Goal: Information Seeking & Learning: Learn about a topic

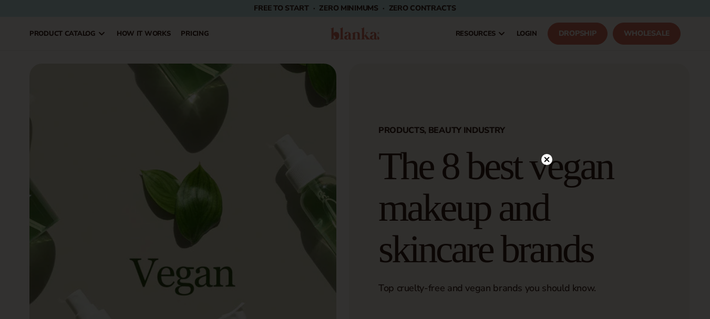
scroll to position [14, 0]
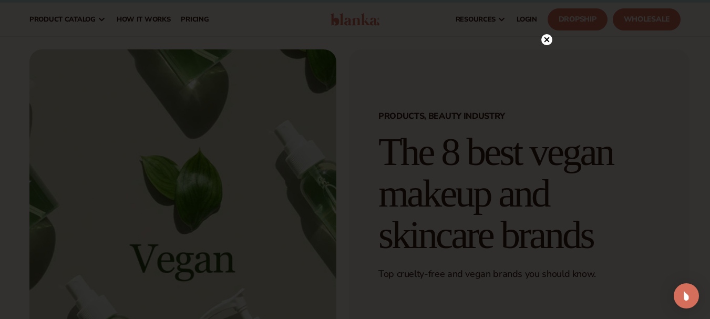
click at [548, 37] on icon at bounding box center [546, 39] width 5 height 5
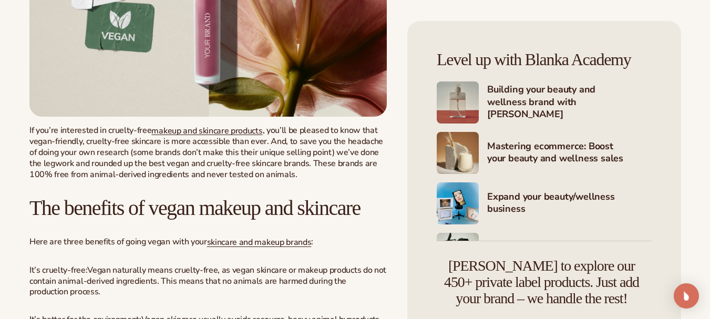
scroll to position [676, 0]
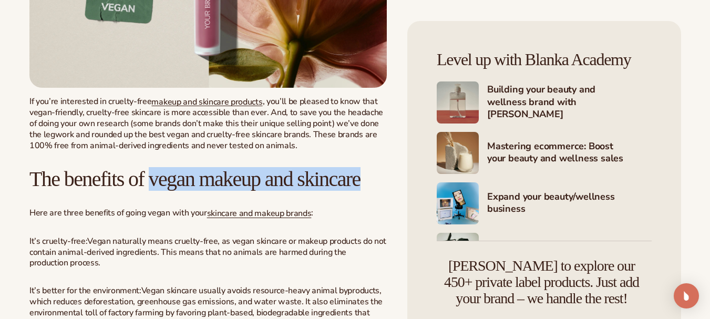
drag, startPoint x: 160, startPoint y: 181, endPoint x: 180, endPoint y: 209, distance: 34.0
click at [180, 191] on h2 "The benefits of vegan makeup and skincare" at bounding box center [207, 179] width 357 height 23
copy span "vegan makeup and skincare"
